Goal: Task Accomplishment & Management: Manage account settings

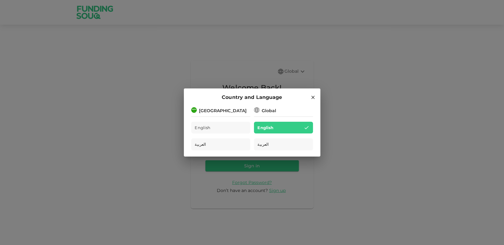
click at [311, 93] on div "Country and Language" at bounding box center [252, 97] width 122 height 8
click at [312, 97] on icon at bounding box center [313, 97] width 6 height 6
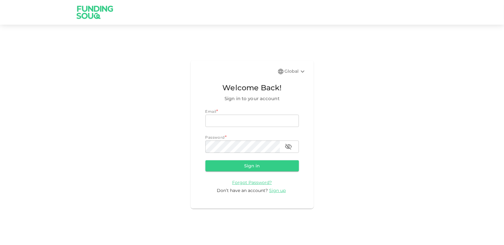
click at [249, 111] on div "Email *" at bounding box center [252, 111] width 94 height 6
click at [242, 121] on input "email" at bounding box center [252, 120] width 94 height 12
paste input "[EMAIL_ADDRESS][DOMAIN_NAME]"
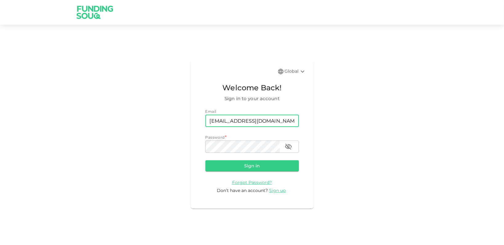
type input "[EMAIL_ADDRESS][DOMAIN_NAME]"
click at [205, 160] on button "Sign in" at bounding box center [252, 165] width 94 height 11
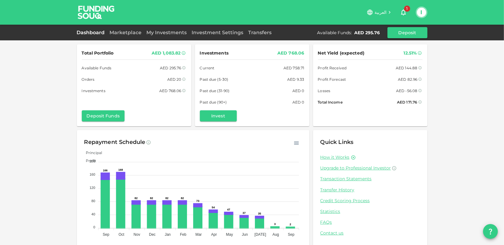
click at [166, 55] on div "AED 1,083.82" at bounding box center [166, 53] width 29 height 8
click at [338, 79] on span "Profit Forecast" at bounding box center [332, 79] width 28 height 6
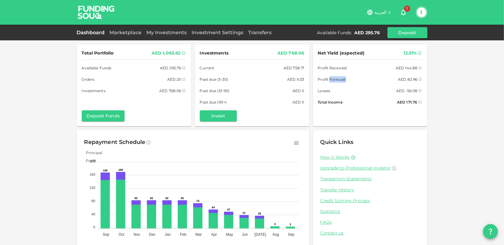
click at [338, 79] on span "Profit Forecast" at bounding box center [332, 79] width 28 height 6
click at [185, 39] on div "Dashboard Marketplace My Investments Investment Settings Transfers Available Fu…" at bounding box center [252, 33] width 504 height 16
click at [169, 33] on link "My Investments" at bounding box center [166, 33] width 45 height 6
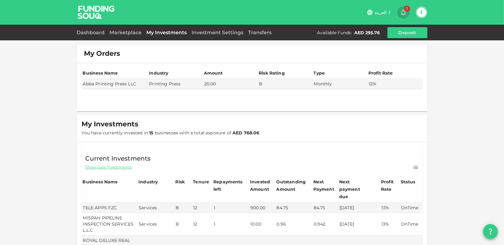
click at [407, 8] on span "1" at bounding box center [407, 9] width 6 height 6
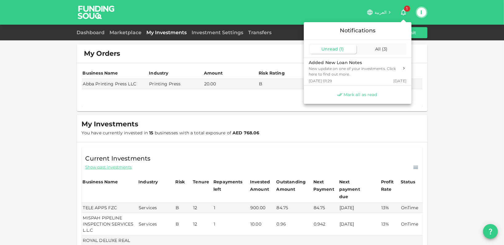
click at [355, 97] on span "Mark all as read" at bounding box center [361, 95] width 34 height 6
click at [2, 110] on div at bounding box center [252, 122] width 504 height 245
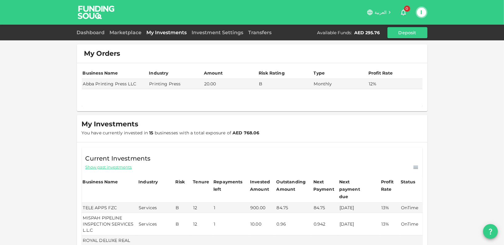
click at [102, 165] on span "Show past investments" at bounding box center [109, 167] width 46 height 6
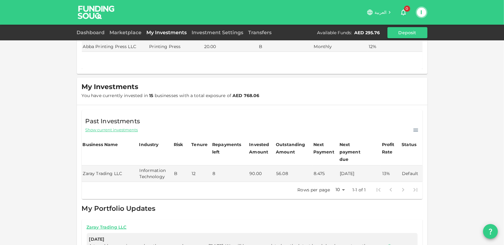
scroll to position [68, 0]
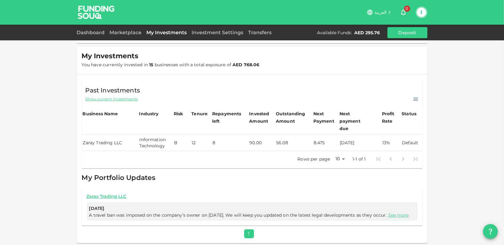
click at [237, 134] on td "8" at bounding box center [229, 142] width 37 height 16
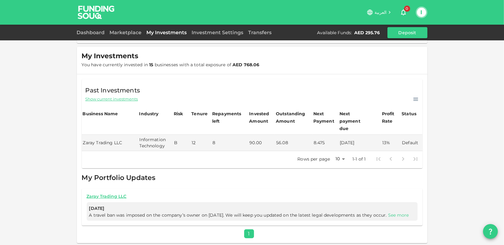
click at [388, 212] on link "See more" at bounding box center [398, 215] width 21 height 6
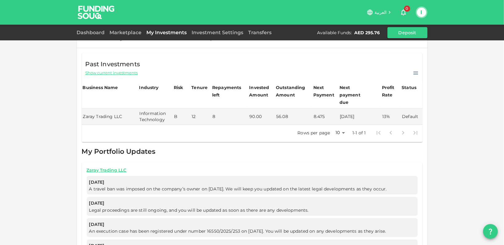
scroll to position [160, 0]
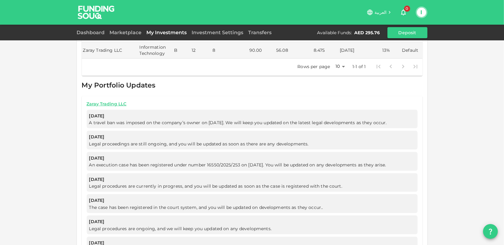
click at [166, 120] on span "A travel ban was imposed on the company’s owner on 1 September 2025. We will ke…" at bounding box center [239, 123] width 300 height 6
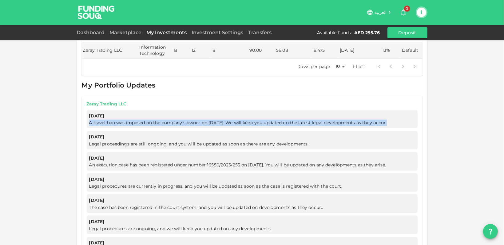
click at [166, 120] on span "A travel ban was imposed on the company’s owner on 1 September 2025. We will ke…" at bounding box center [239, 123] width 300 height 6
click at [148, 120] on span "A travel ban was imposed on the company’s owner on 1 September 2025. We will ke…" at bounding box center [239, 123] width 300 height 6
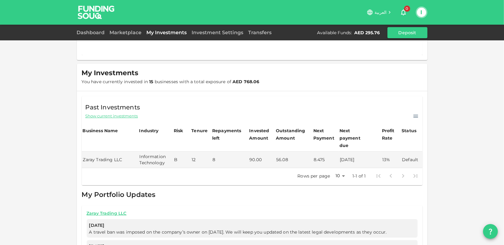
scroll to position [37, 0]
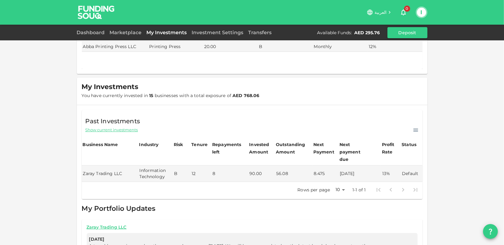
click at [197, 157] on th "Tenure" at bounding box center [200, 152] width 21 height 26
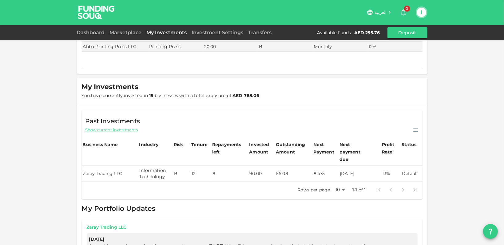
click at [160, 165] on td "Information Technology" at bounding box center [155, 173] width 34 height 16
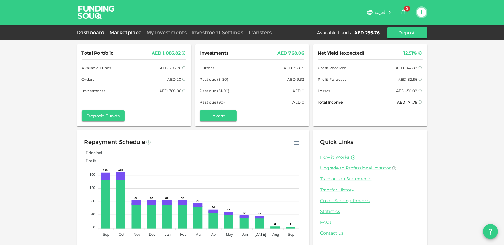
click at [134, 33] on link "Marketplace" at bounding box center [125, 33] width 37 height 6
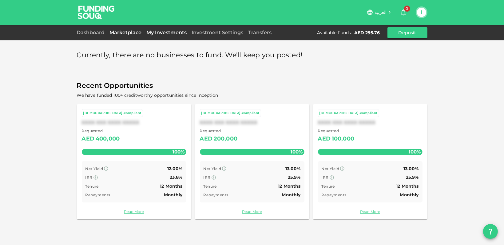
click at [166, 34] on link "My Investments" at bounding box center [166, 33] width 45 height 6
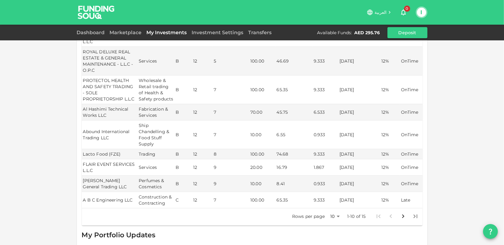
scroll to position [277, 0]
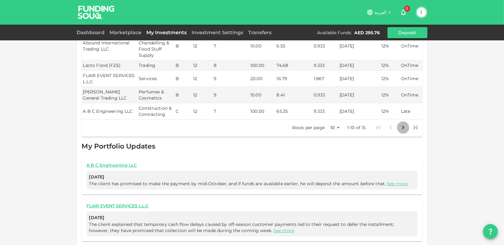
click at [400, 127] on icon "Go to next page" at bounding box center [403, 127] width 7 height 7
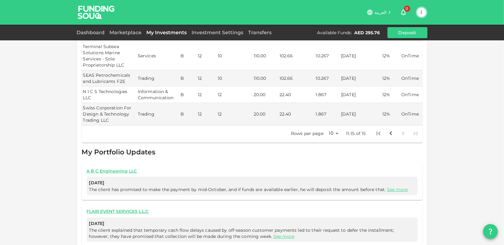
click at [379, 129] on icon "Go to first page" at bounding box center [378, 132] width 7 height 7
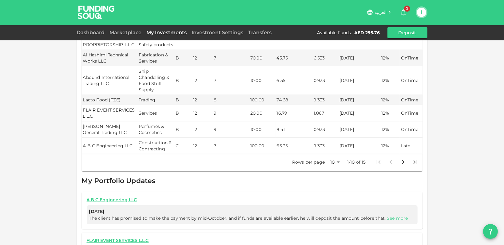
scroll to position [239, 0]
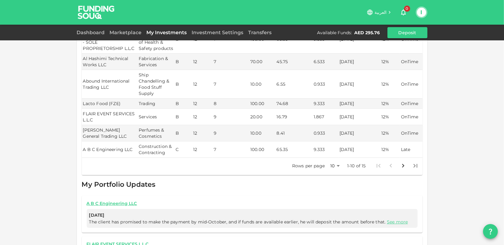
click at [343, 149] on td "22/09/2025" at bounding box center [359, 149] width 42 height 16
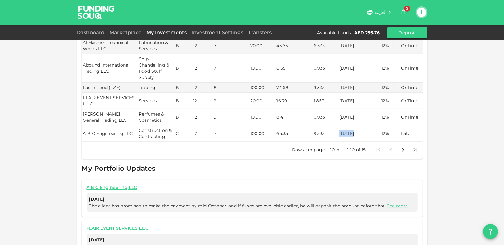
scroll to position [269, 0]
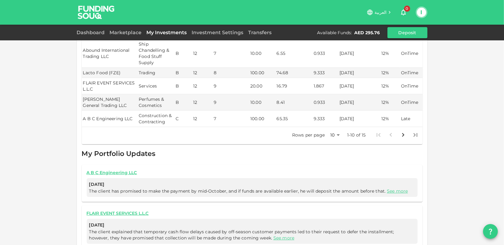
click at [128, 188] on span "The client has promised to make the payment by mid-October, and if funds are av…" at bounding box center [249, 191] width 320 height 6
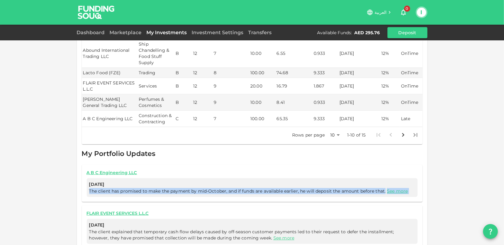
click at [128, 188] on span "The client has promised to make the payment by mid-October, and if funds are av…" at bounding box center [249, 191] width 320 height 6
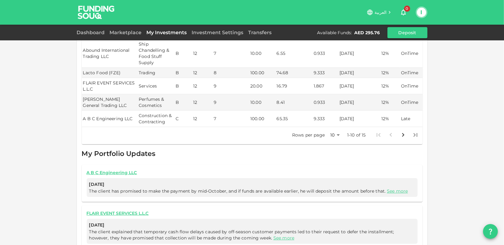
click at [255, 116] on td "100.00" at bounding box center [262, 118] width 26 height 16
click at [205, 115] on td "12" at bounding box center [202, 118] width 21 height 16
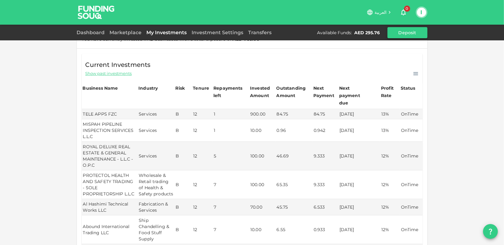
scroll to position [54, 0]
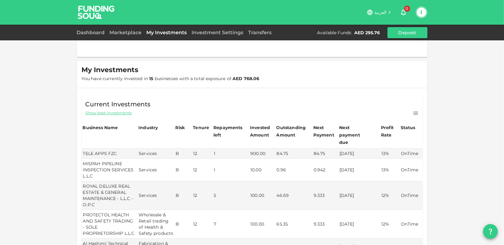
click at [421, 13] on button "I" at bounding box center [421, 12] width 9 height 9
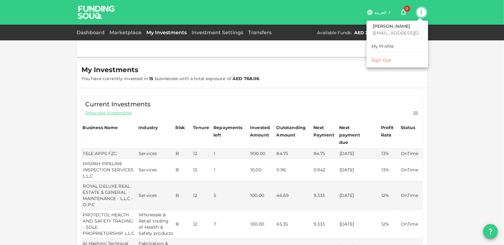
click at [390, 58] on div "Sign Out" at bounding box center [382, 60] width 20 height 6
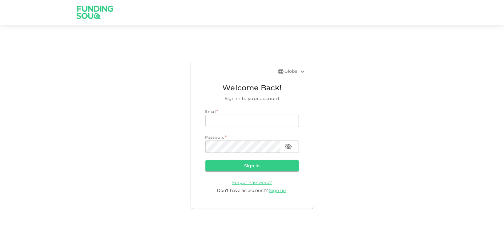
click at [305, 62] on div "Global Welcome Back! Sign in to your account Email * email email Password * pas…" at bounding box center [252, 134] width 123 height 148
click at [296, 68] on div "Global" at bounding box center [296, 71] width 22 height 7
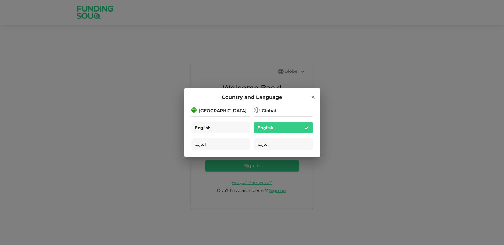
click at [233, 125] on div "English" at bounding box center [220, 127] width 59 height 12
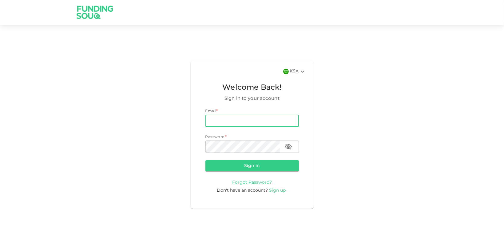
click at [215, 121] on input "email" at bounding box center [252, 120] width 94 height 12
paste input "[EMAIL_ADDRESS][DOMAIN_NAME]"
type input "[EMAIL_ADDRESS][DOMAIN_NAME]"
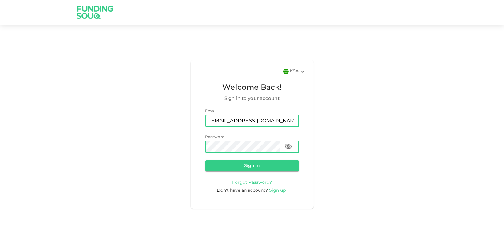
click at [205, 160] on button "Sign in" at bounding box center [252, 165] width 94 height 11
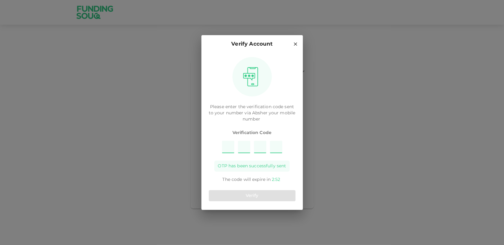
type input "6"
type input "7"
type input "9"
type input "5"
click at [257, 195] on button "Verify" at bounding box center [252, 195] width 87 height 11
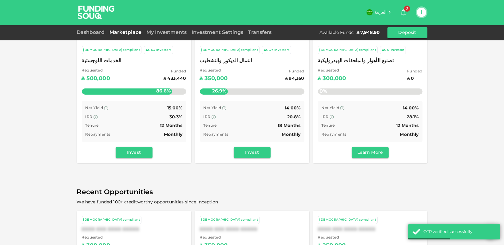
scroll to position [92, 0]
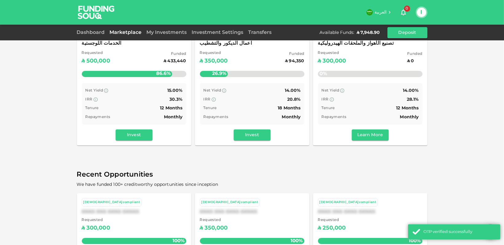
click at [208, 107] on span "Tenure" at bounding box center [210, 108] width 13 height 4
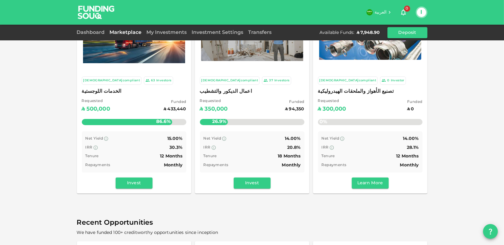
scroll to position [31, 0]
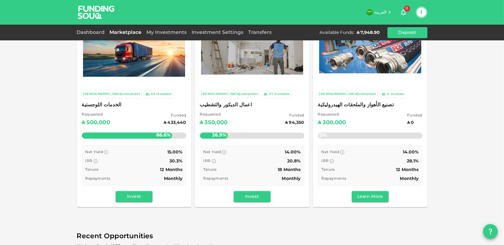
click at [245, 154] on div "Net Yield 14.00%" at bounding box center [252, 152] width 97 height 8
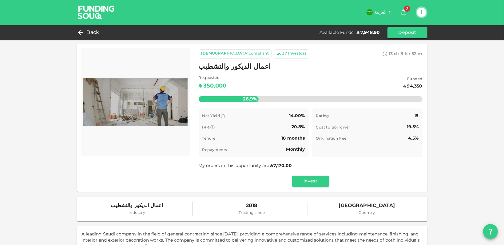
click at [289, 173] on div "[DEMOGRAPHIC_DATA]compliant 37 Investors 13 d : 9 h : 52 m 58 اعمال الديكور وال…" at bounding box center [311, 117] width 224 height 137
click at [285, 168] on span "7,170.00" at bounding box center [283, 165] width 18 height 4
click at [281, 168] on span "7,170.00" at bounding box center [283, 165] width 18 height 4
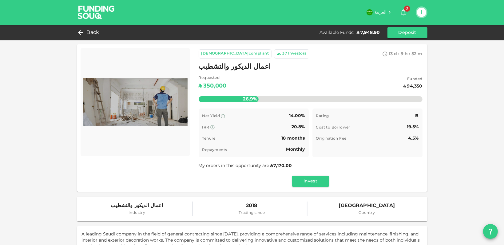
click at [297, 134] on div "18 months" at bounding box center [292, 138] width 23 height 8
click at [293, 137] on span "18 months" at bounding box center [292, 138] width 23 height 4
click at [294, 126] on span "20.8%" at bounding box center [299, 127] width 14 height 4
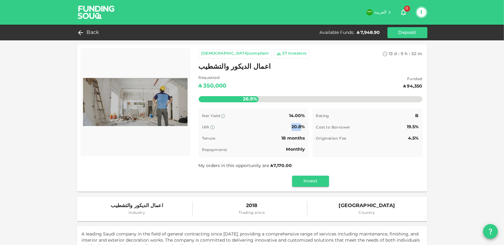
click at [294, 126] on span "20.8%" at bounding box center [299, 127] width 14 height 4
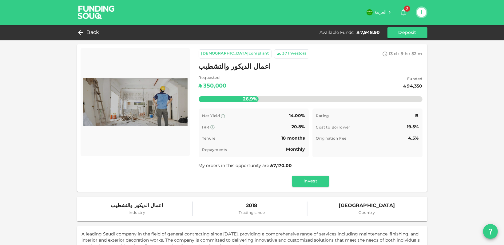
click at [232, 126] on div "IRR 20.8%" at bounding box center [253, 127] width 103 height 8
click at [292, 125] on span "20.8%" at bounding box center [299, 127] width 14 height 4
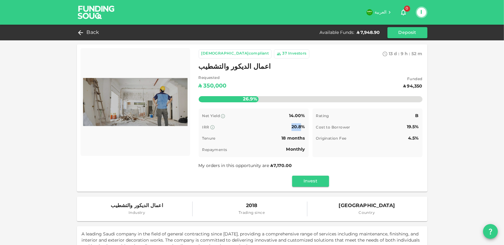
click at [292, 125] on span "20.8%" at bounding box center [299, 127] width 14 height 4
click at [293, 116] on span "14.00%" at bounding box center [297, 115] width 16 height 4
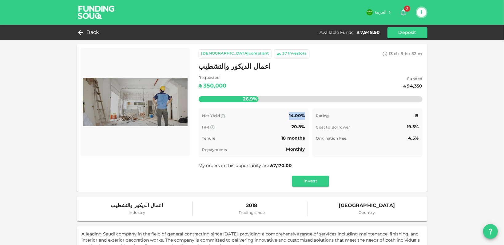
click at [293, 116] on span "14.00%" at bounding box center [297, 115] width 16 height 4
click at [292, 128] on span "20.8%" at bounding box center [299, 127] width 14 height 4
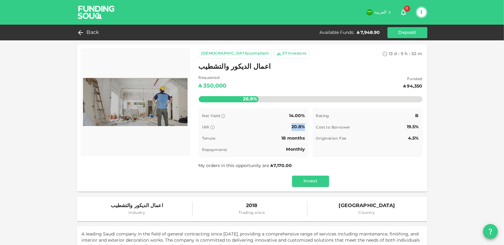
click at [292, 128] on span "20.8%" at bounding box center [299, 127] width 14 height 4
click at [262, 145] on div "Net Yield 14.00% IRR 20.8% Tenure 18 months Repayments Monthly" at bounding box center [254, 132] width 110 height 49
click at [291, 139] on span "18 months" at bounding box center [292, 138] width 23 height 4
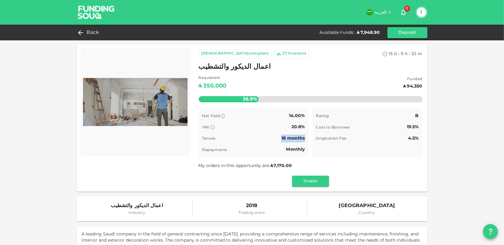
click at [286, 138] on span "18 months" at bounding box center [292, 138] width 23 height 4
click at [84, 32] on div "Back" at bounding box center [89, 32] width 25 height 9
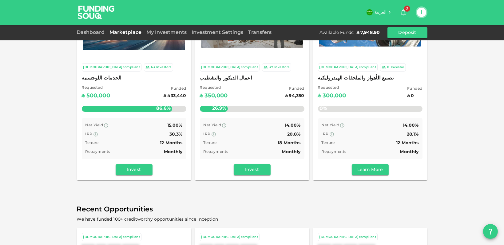
scroll to position [62, 0]
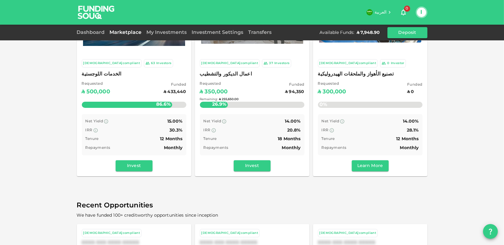
click at [252, 88] on div "Remaining : ʢ 255,650.00" at bounding box center [252, 99] width 105 height 24
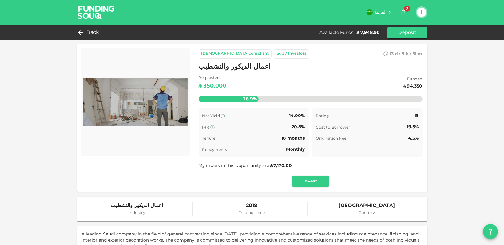
click at [91, 27] on div "Back Available Funds : ʢ 7,948.90 Deposit" at bounding box center [252, 32] width 351 height 11
click at [90, 30] on span "Back" at bounding box center [93, 32] width 13 height 9
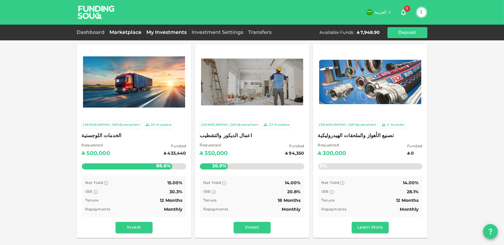
click at [178, 34] on link "My Investments" at bounding box center [166, 32] width 45 height 5
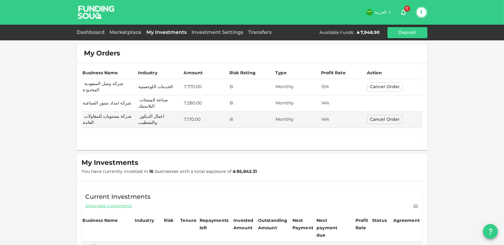
click at [240, 89] on td "B" at bounding box center [252, 87] width 46 height 16
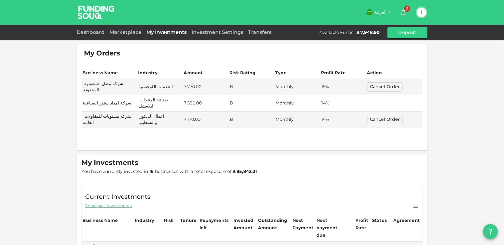
click at [117, 95] on td "شركة امداد ستور الصناعية" at bounding box center [109, 103] width 55 height 16
click at [82, 95] on td "شركة امداد ستور الصناعية" at bounding box center [109, 103] width 55 height 16
drag, startPoint x: 81, startPoint y: 93, endPoint x: 87, endPoint y: 94, distance: 6.7
click at [82, 95] on td "شركة امداد ستور الصناعية" at bounding box center [109, 103] width 55 height 16
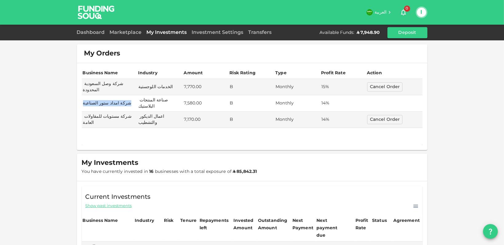
click at [87, 95] on td "شركة امداد ستور الصناعية" at bounding box center [109, 103] width 55 height 16
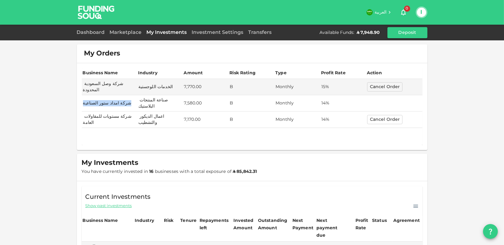
click at [395, 115] on button "Cancel Order" at bounding box center [384, 119] width 35 height 9
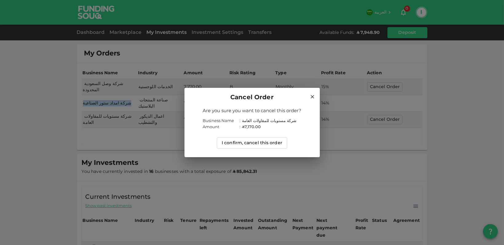
click at [263, 142] on button "I confirm, cancel this order" at bounding box center [252, 142] width 70 height 11
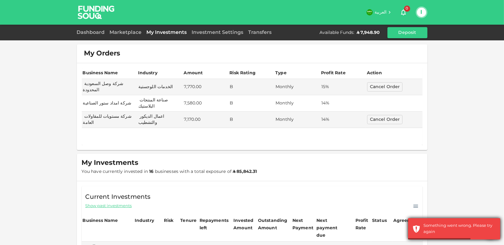
click at [497, 224] on div "Something went wrong. Please try again" at bounding box center [454, 228] width 92 height 21
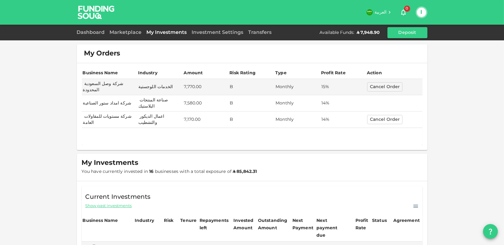
click at [386, 115] on button "Cancel Order" at bounding box center [384, 119] width 35 height 9
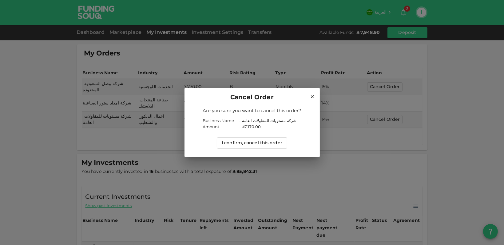
click at [264, 146] on button "I confirm, cancel this order" at bounding box center [252, 142] width 70 height 11
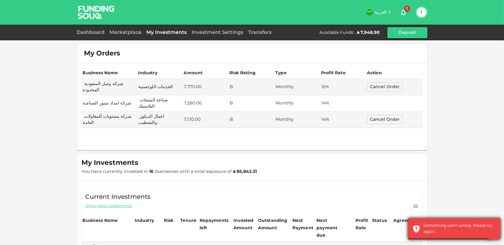
click at [450, 219] on div "Something went wrong. Please try again" at bounding box center [454, 228] width 92 height 21
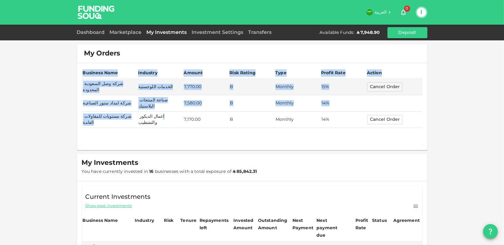
drag, startPoint x: 79, startPoint y: 109, endPoint x: 168, endPoint y: 113, distance: 88.7
click at [168, 113] on div "Business Name Industry Amount Risk Rating Type Profit Rate Action شركة وصل السع…" at bounding box center [252, 106] width 351 height 87
click at [168, 114] on td "اعمال الديكور والتشطيب" at bounding box center [160, 119] width 46 height 16
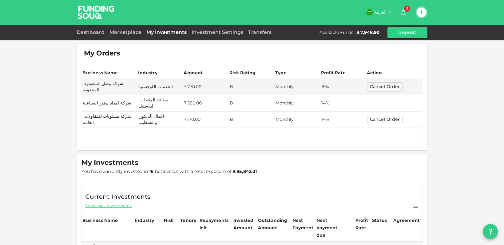
click at [191, 111] on td "7,170.00" at bounding box center [206, 119] width 46 height 16
drag, startPoint x: 79, startPoint y: 106, endPoint x: 127, endPoint y: 109, distance: 47.7
click at [127, 111] on td "شركة مستويات للمقاولات العامة" at bounding box center [109, 119] width 55 height 16
copy td "شركة مستويات للمقاولات العامة"
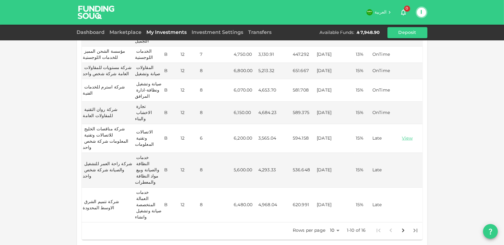
scroll to position [260, 0]
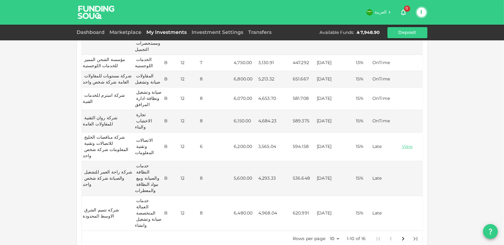
click at [420, 15] on button "I" at bounding box center [421, 12] width 9 height 9
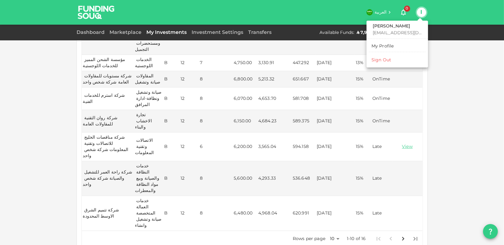
click at [392, 41] on link "My Profile" at bounding box center [397, 46] width 57 height 10
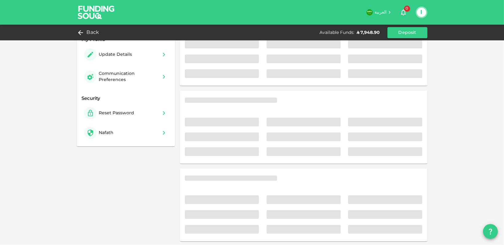
scroll to position [32, 0]
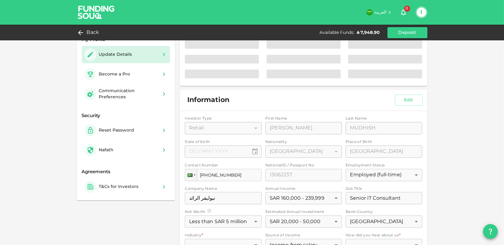
type input "⁦⁨[DATE]⁩⁩"
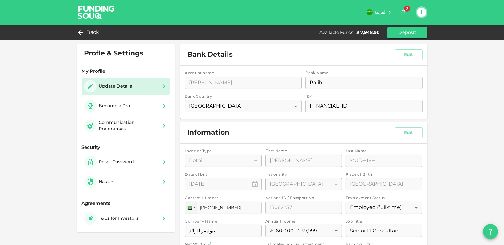
scroll to position [97, 0]
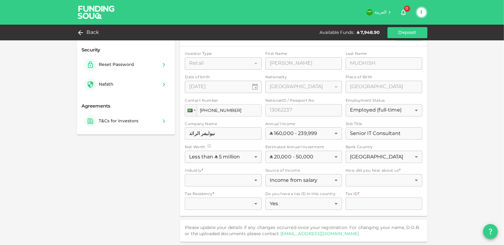
click at [299, 231] on link "[EMAIL_ADDRESS][DOMAIN_NAME]" at bounding box center [320, 233] width 79 height 4
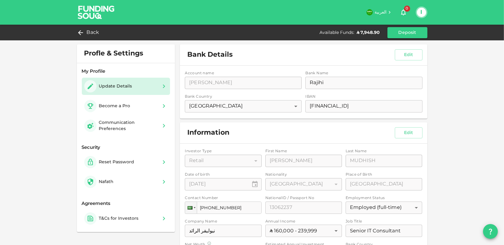
scroll to position [0, 0]
click at [86, 31] on div "Back" at bounding box center [89, 32] width 25 height 9
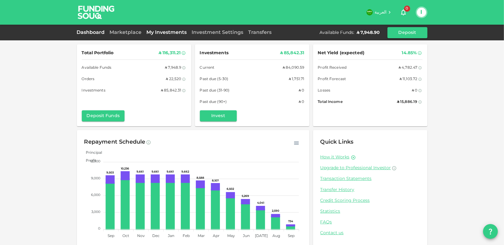
click at [167, 31] on link "My Investments" at bounding box center [166, 32] width 45 height 5
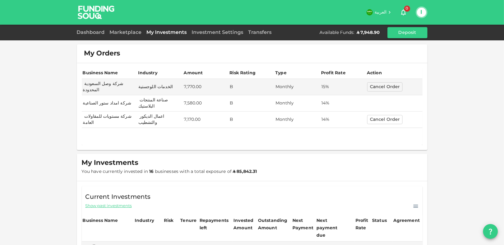
click at [374, 115] on button "Cancel Order" at bounding box center [384, 119] width 35 height 9
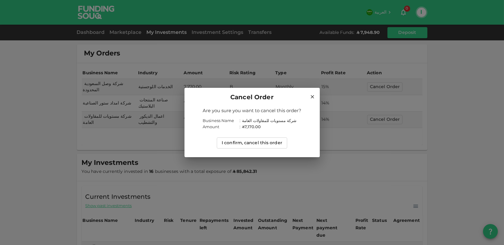
click at [246, 144] on button "I confirm, cancel this order" at bounding box center [252, 142] width 70 height 11
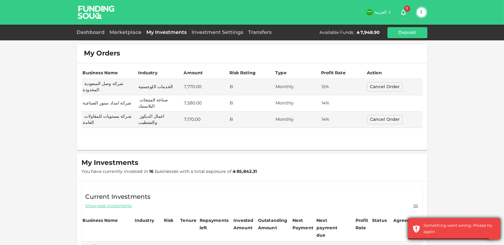
click at [440, 228] on div "Something went wrong. Please try again" at bounding box center [460, 228] width 72 height 12
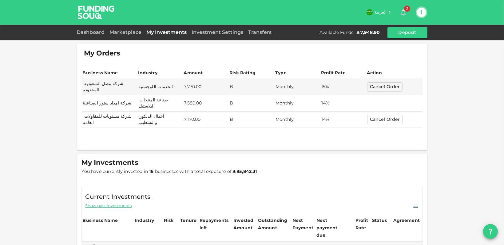
click at [379, 115] on button "Cancel Order" at bounding box center [384, 119] width 35 height 9
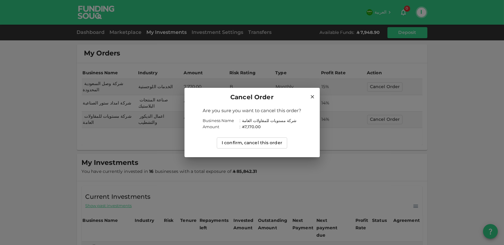
click at [260, 142] on button "I confirm, cancel this order" at bounding box center [252, 142] width 70 height 11
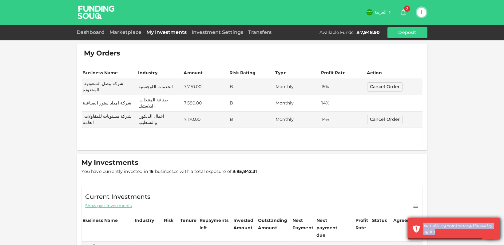
drag, startPoint x: 423, startPoint y: 224, endPoint x: 445, endPoint y: 233, distance: 23.2
click at [445, 233] on div "Something went wrong. Please try again" at bounding box center [454, 228] width 92 height 21
copy div "Something went wrong. Please try again"
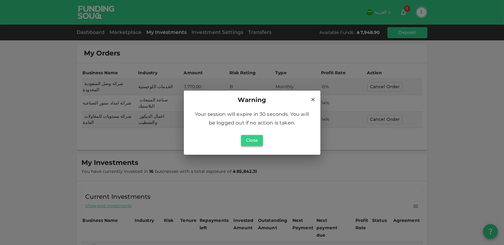
click at [246, 140] on button "Close" at bounding box center [252, 140] width 22 height 11
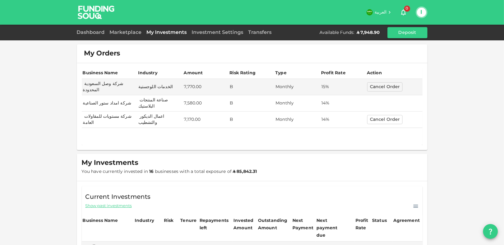
click at [390, 115] on button "Cancel Order" at bounding box center [384, 119] width 35 height 9
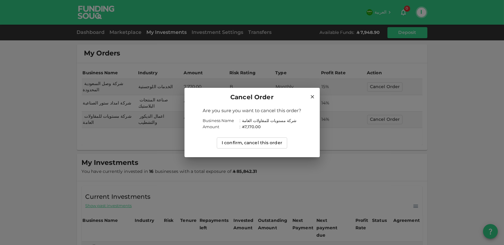
click at [313, 98] on icon at bounding box center [313, 97] width 6 height 6
